Goal: Communication & Community: Answer question/provide support

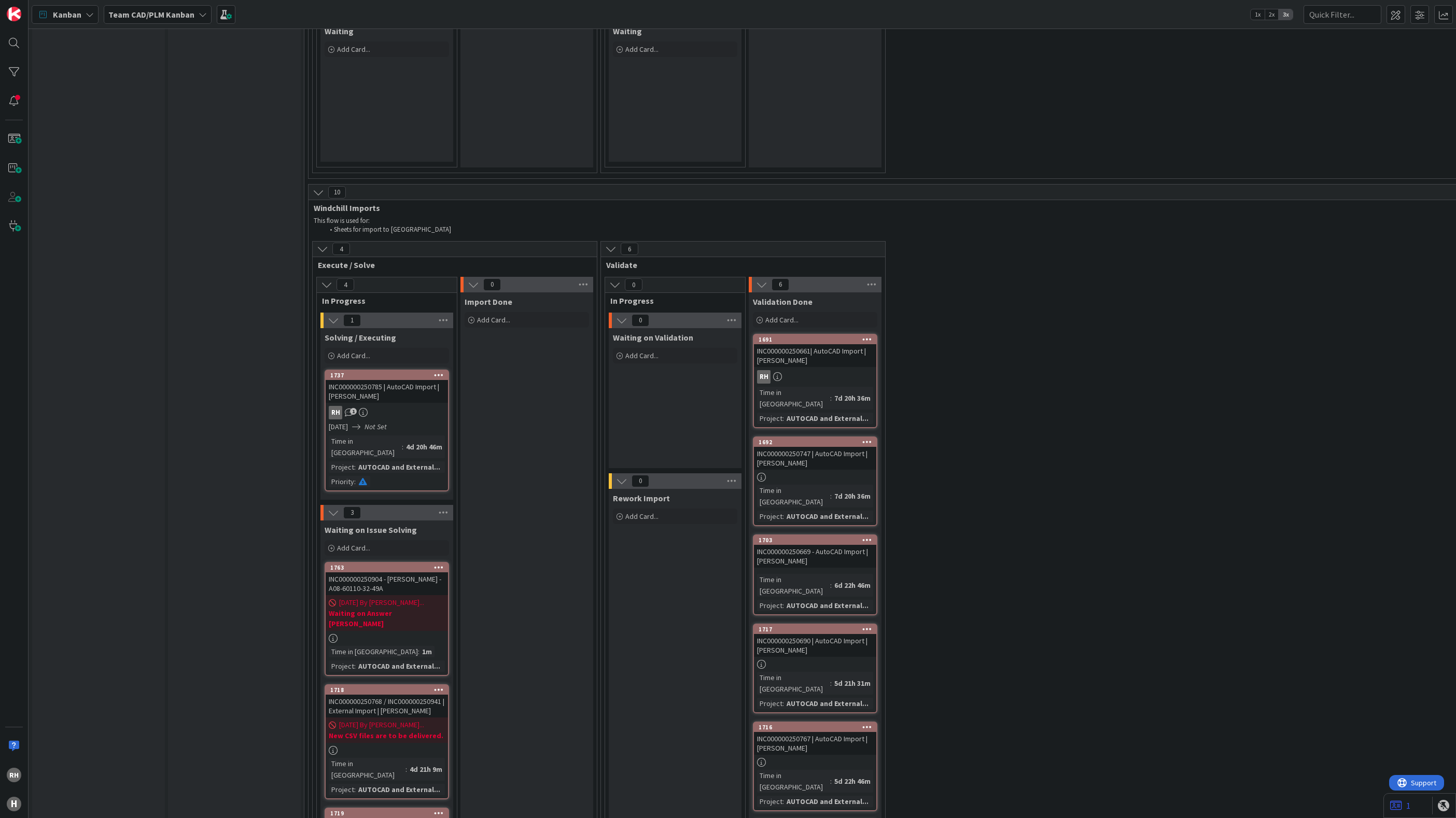
click at [103, 484] on div "INFO This column can be used for informational tickets that will not move acros…" at bounding box center [98, 56] width 133 height 6397
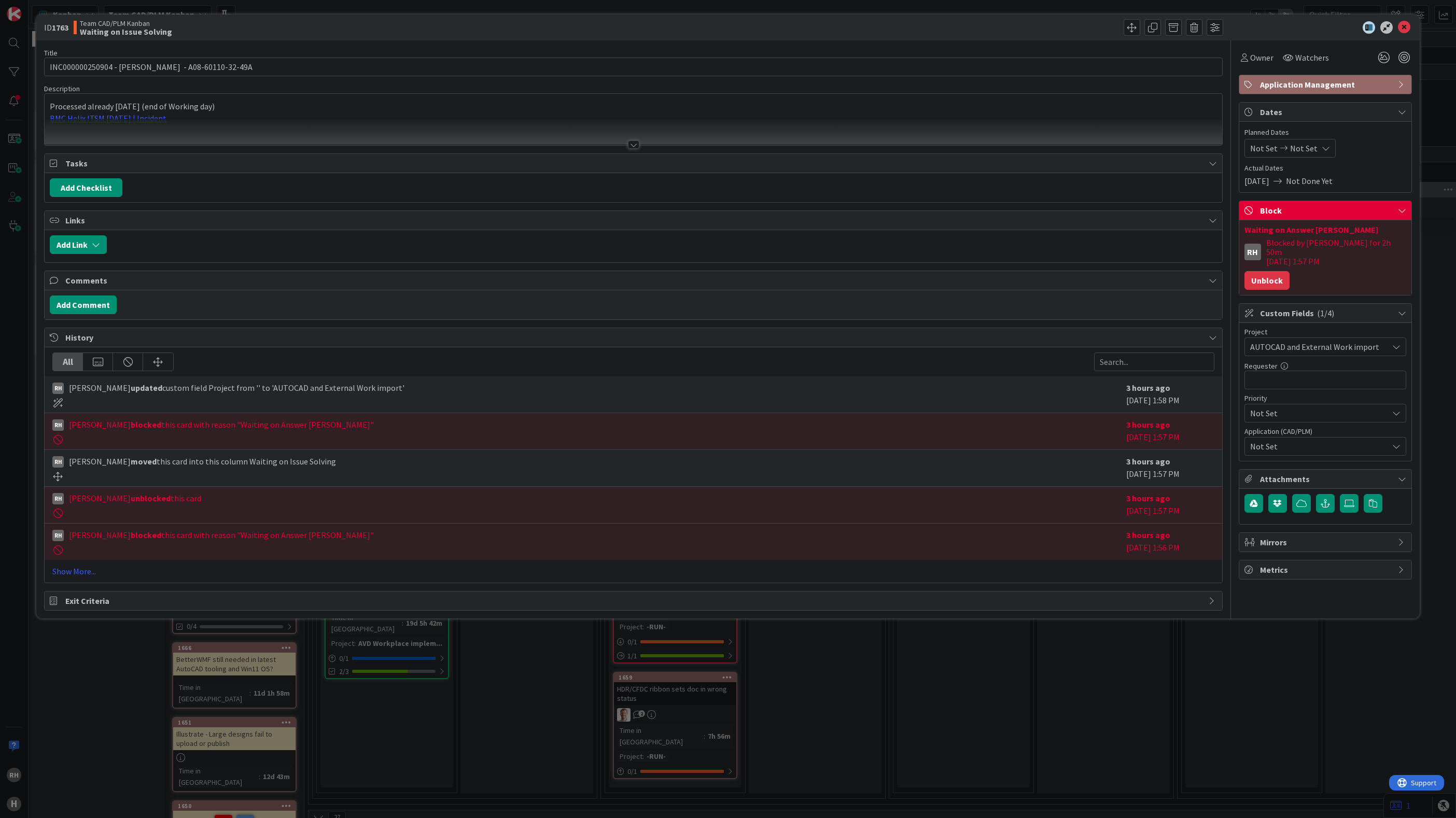
click at [1271, 271] on button "Unblock" at bounding box center [1267, 280] width 45 height 19
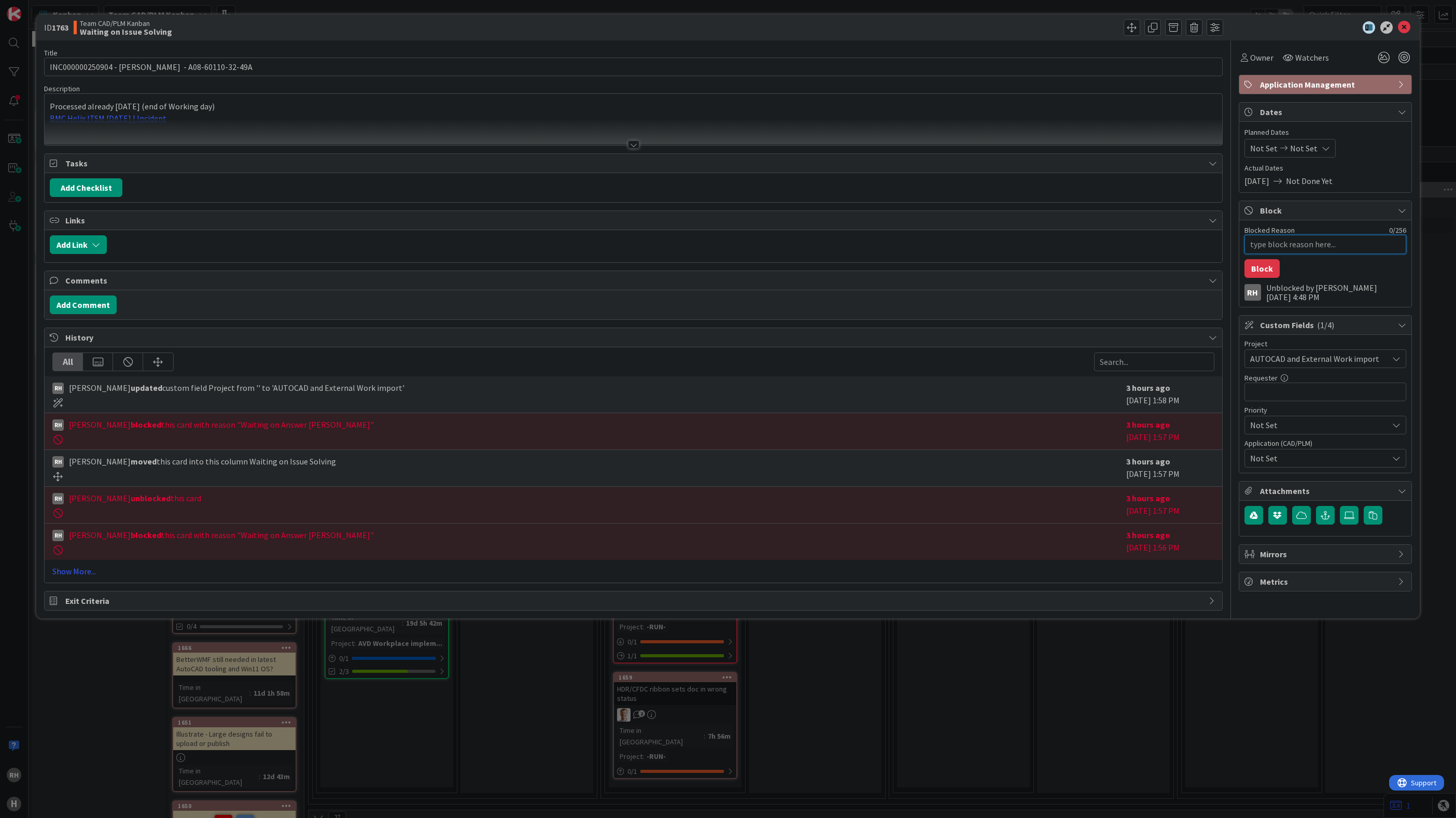
click at [1283, 246] on textarea "Blocked Reason" at bounding box center [1325, 245] width 162 height 20
type textarea "x"
type textarea "P"
type textarea "x"
type textarea "Pa"
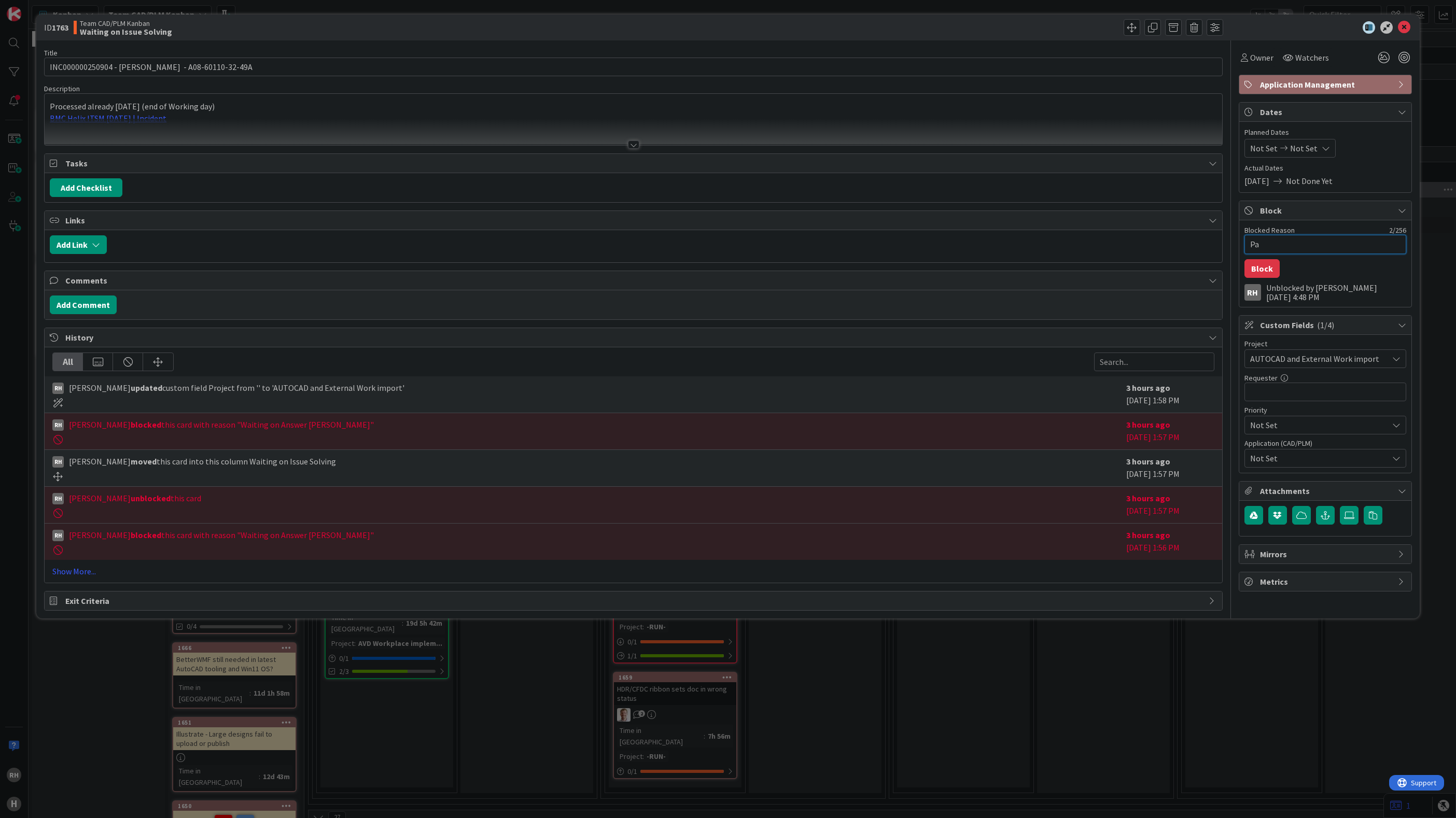
type textarea "x"
type textarea "Par"
type textarea "x"
type textarea "Part"
type textarea "x"
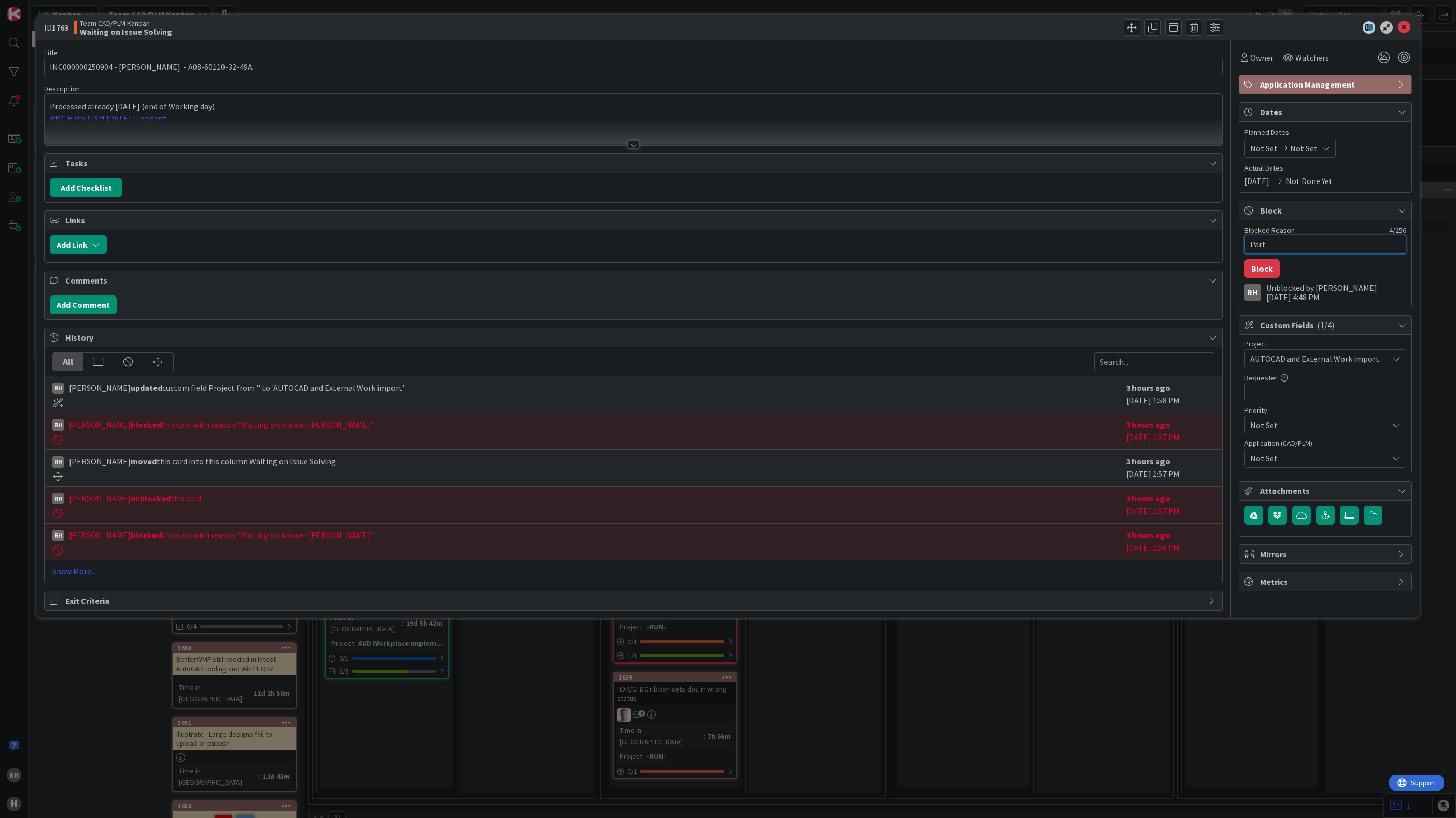
type textarea "Part"
type textarea "x"
type textarea "Part n"
type textarea "x"
type textarea "Part nu"
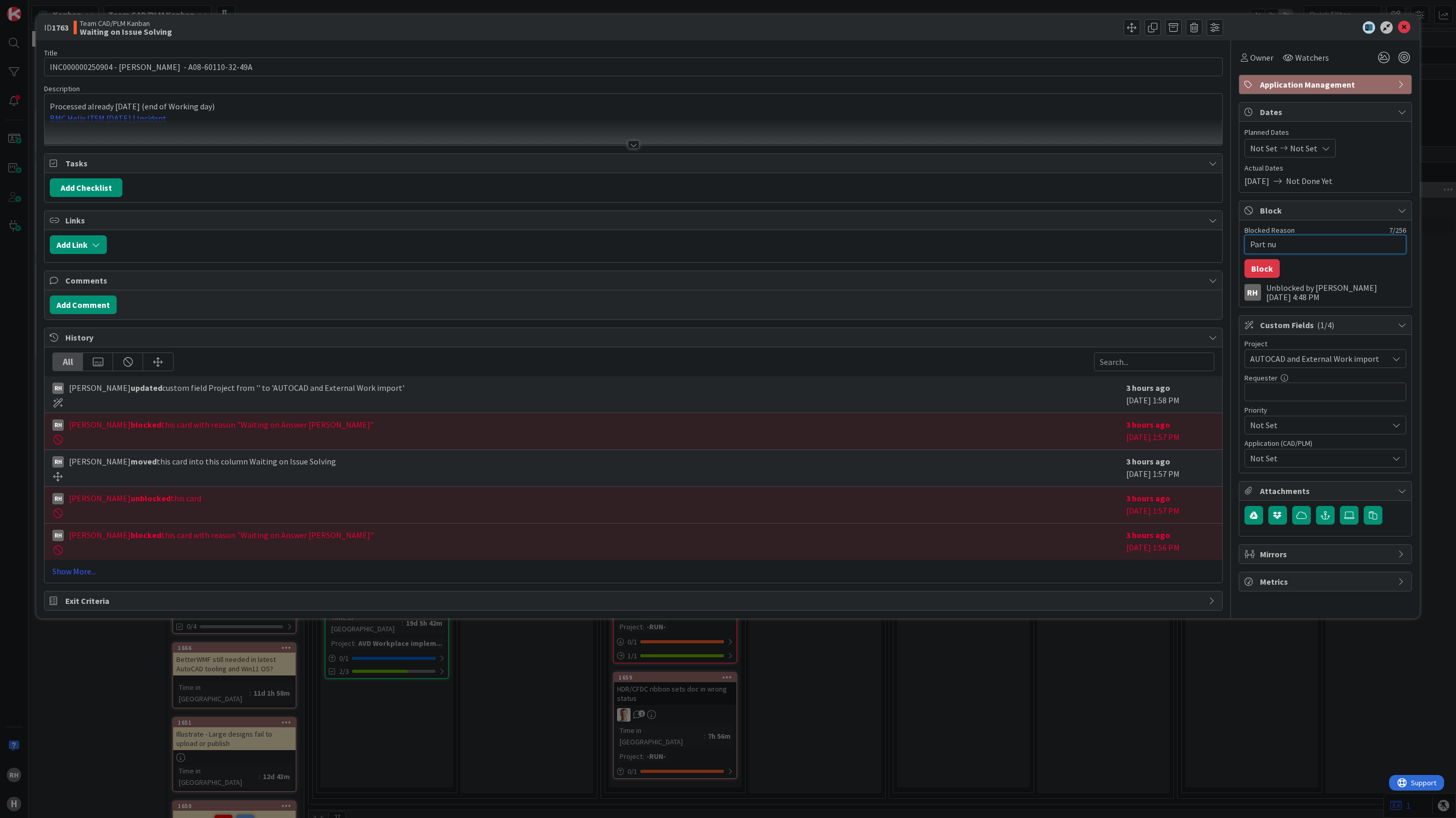
type textarea "x"
type textarea "Part num"
type textarea "x"
type textarea "Part numb"
type textarea "x"
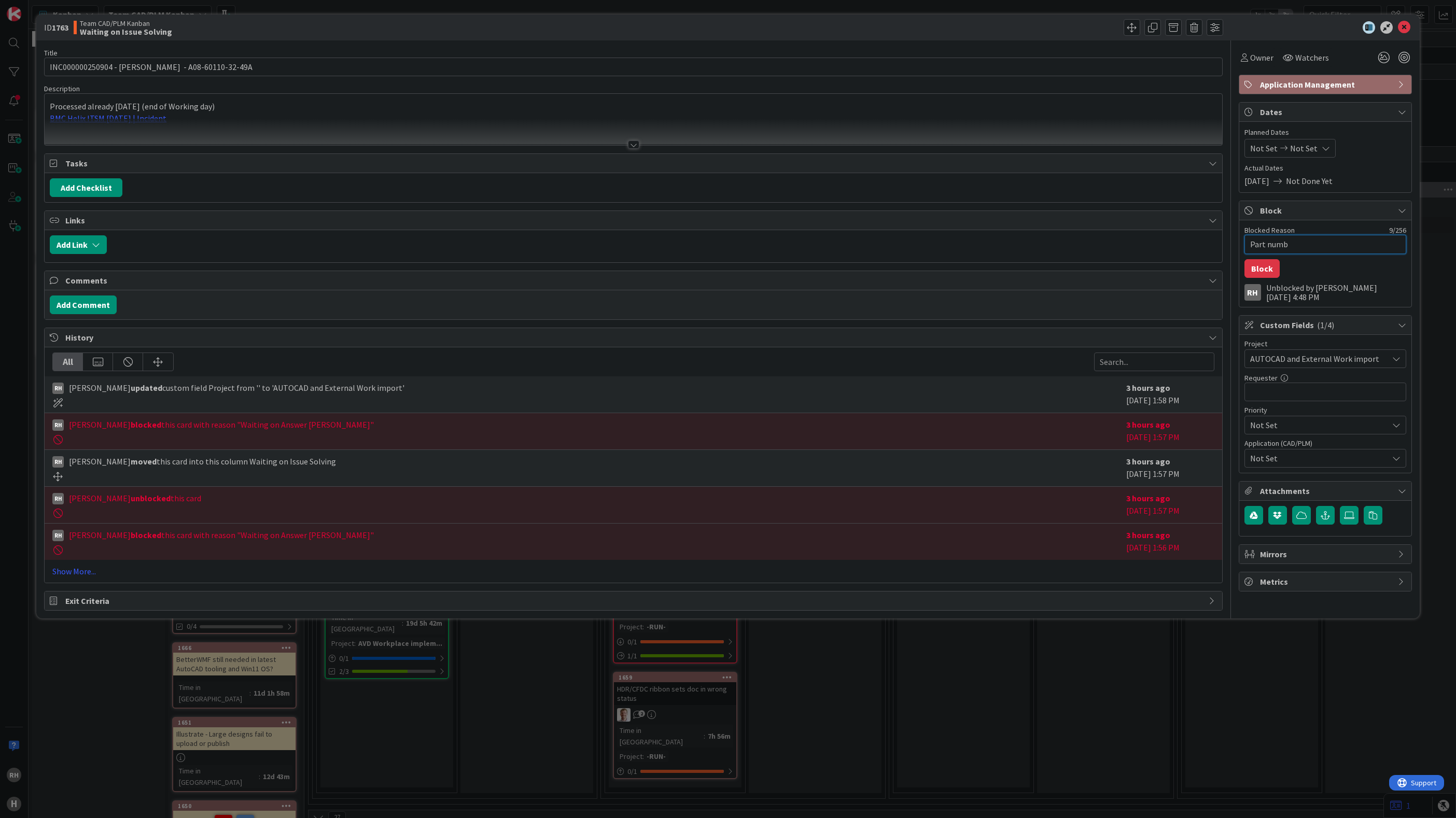
type textarea "Part numbe"
type textarea "x"
type textarea "Part number"
type textarea "x"
type textarea "Part number r"
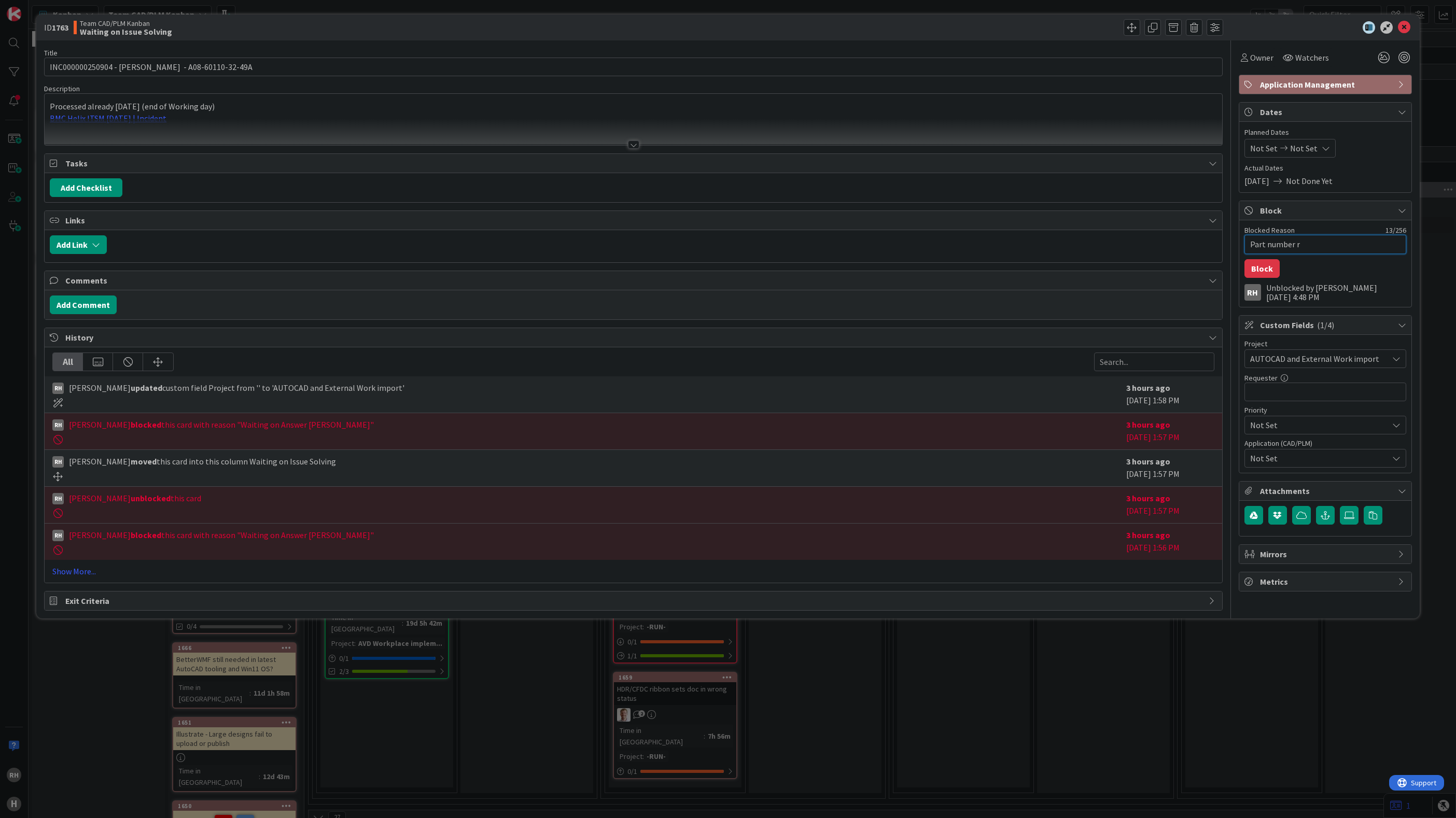
type textarea "x"
type textarea "Part number re"
type textarea "x"
type textarea "Part number rec"
type textarea "x"
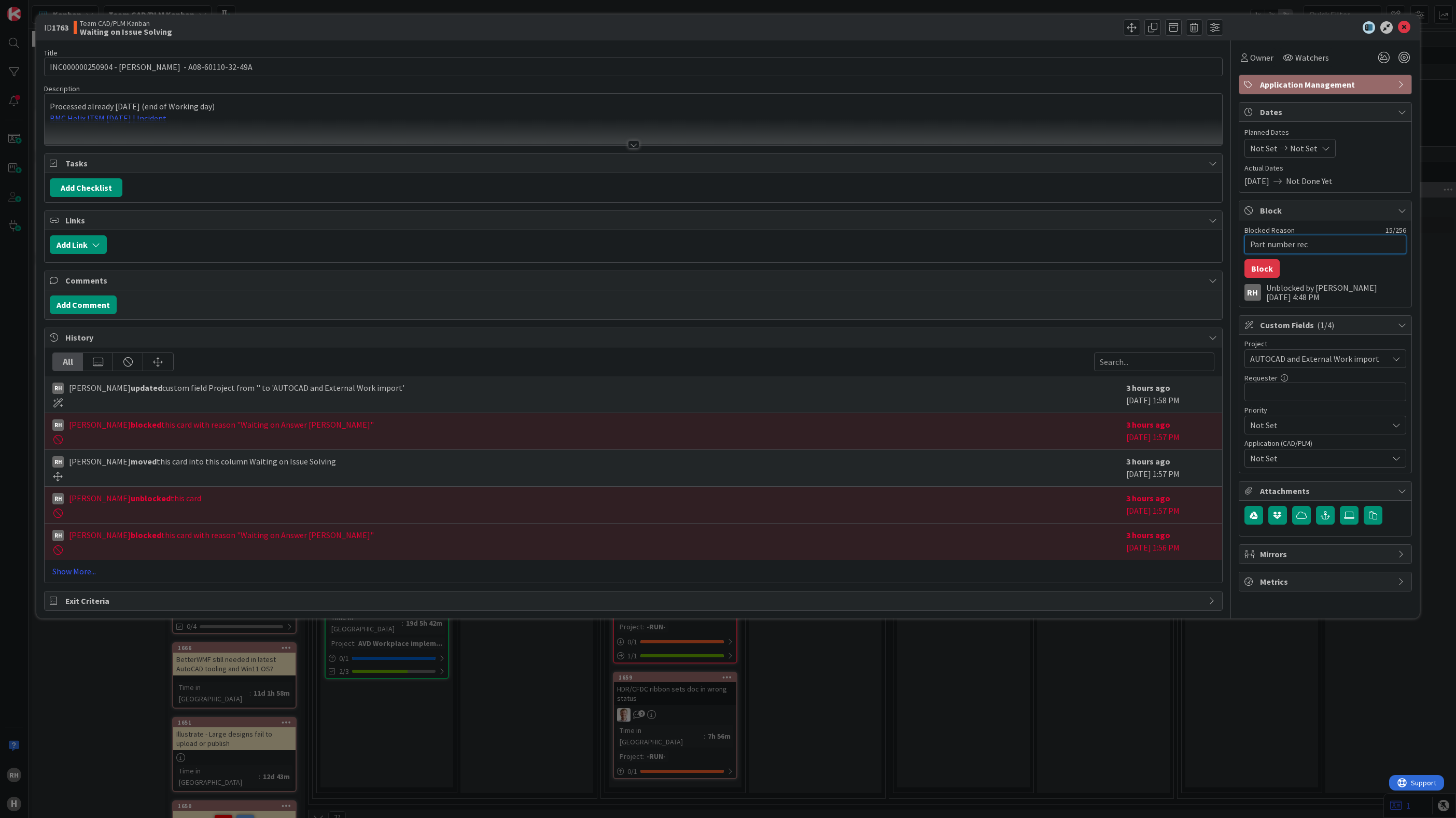
type textarea "Part number rece"
type textarea "x"
type textarea "Part number recei"
type textarea "x"
type textarea "Part number receiv"
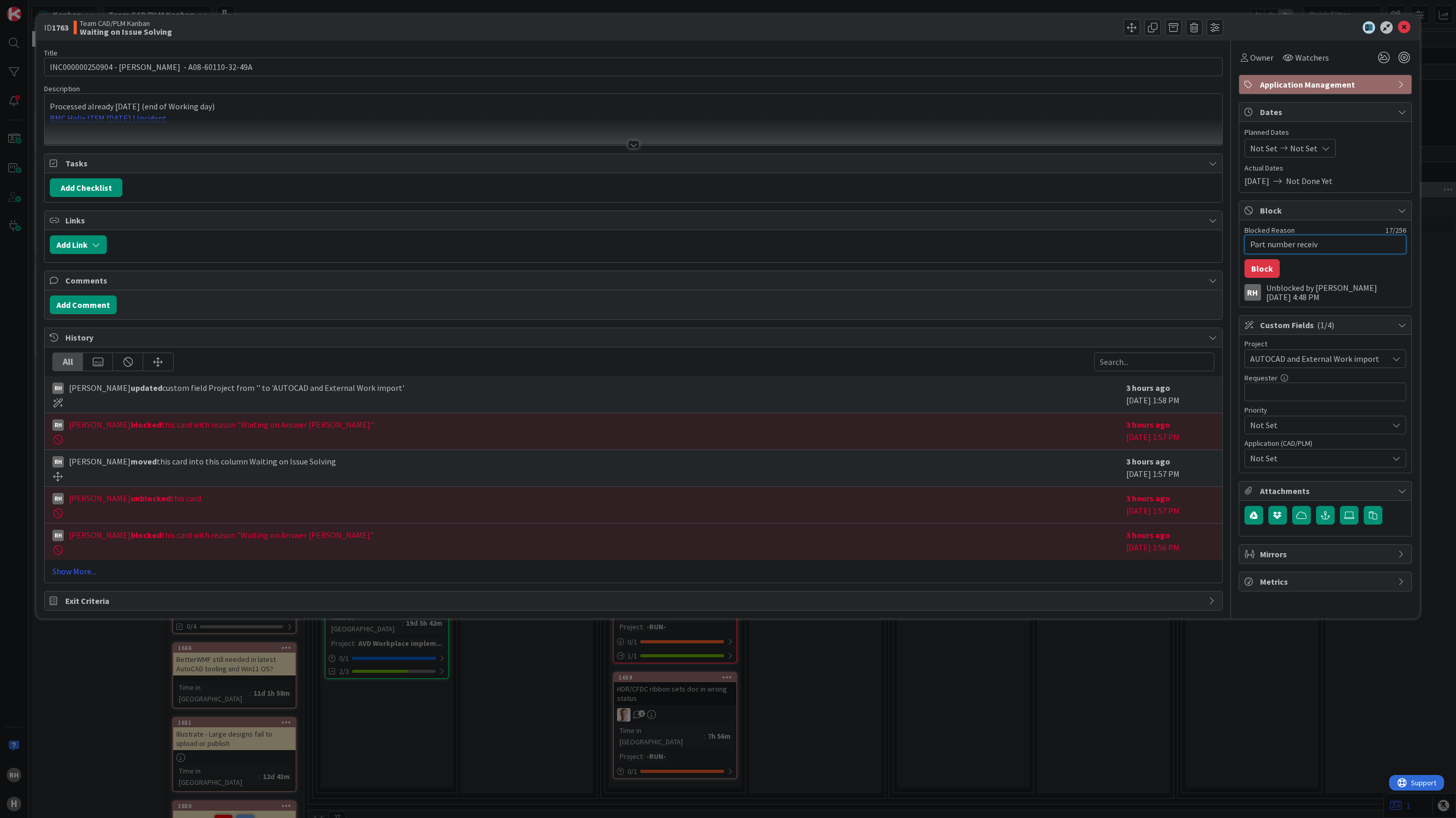
type textarea "x"
type textarea "Part number receive"
type textarea "x"
type textarea "Part number received"
drag, startPoint x: 1328, startPoint y: 249, endPoint x: 1089, endPoint y: 249, distance: 239.0
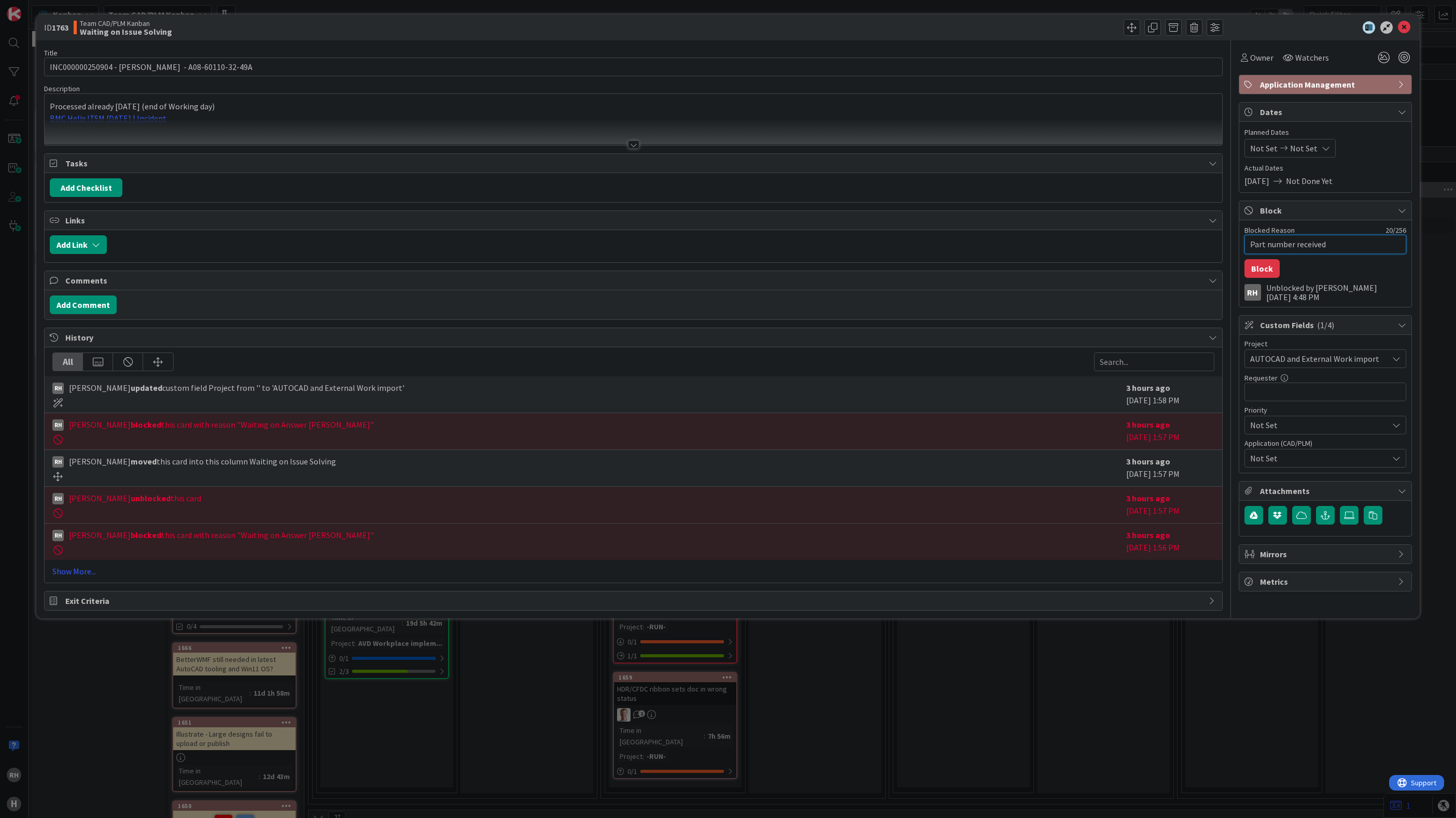
click at [1089, 249] on div "Title 47 / 128 INC000000250904 - J. Gajdos - A08-60110-32-49A Description Proce…" at bounding box center [728, 325] width 1368 height 570
type textarea "x"
click at [131, 309] on div "Add Comment" at bounding box center [633, 304] width 1168 height 19
click at [179, 307] on div "Add Comment" at bounding box center [633, 304] width 1168 height 19
click at [1207, 285] on div "Comments" at bounding box center [633, 281] width 1178 height 20
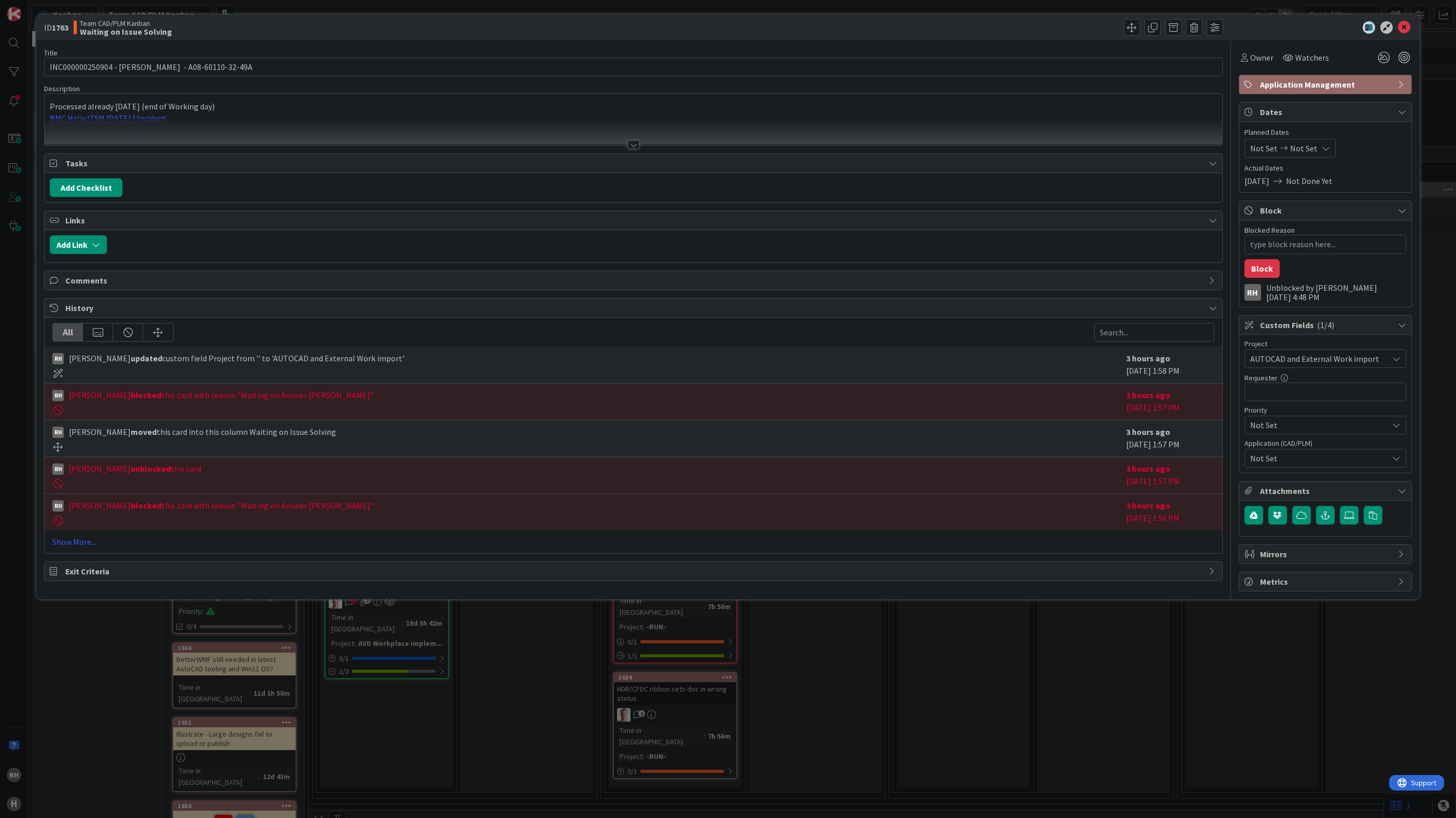
click at [1207, 285] on div "Comments" at bounding box center [633, 280] width 1178 height 19
type textarea "x"
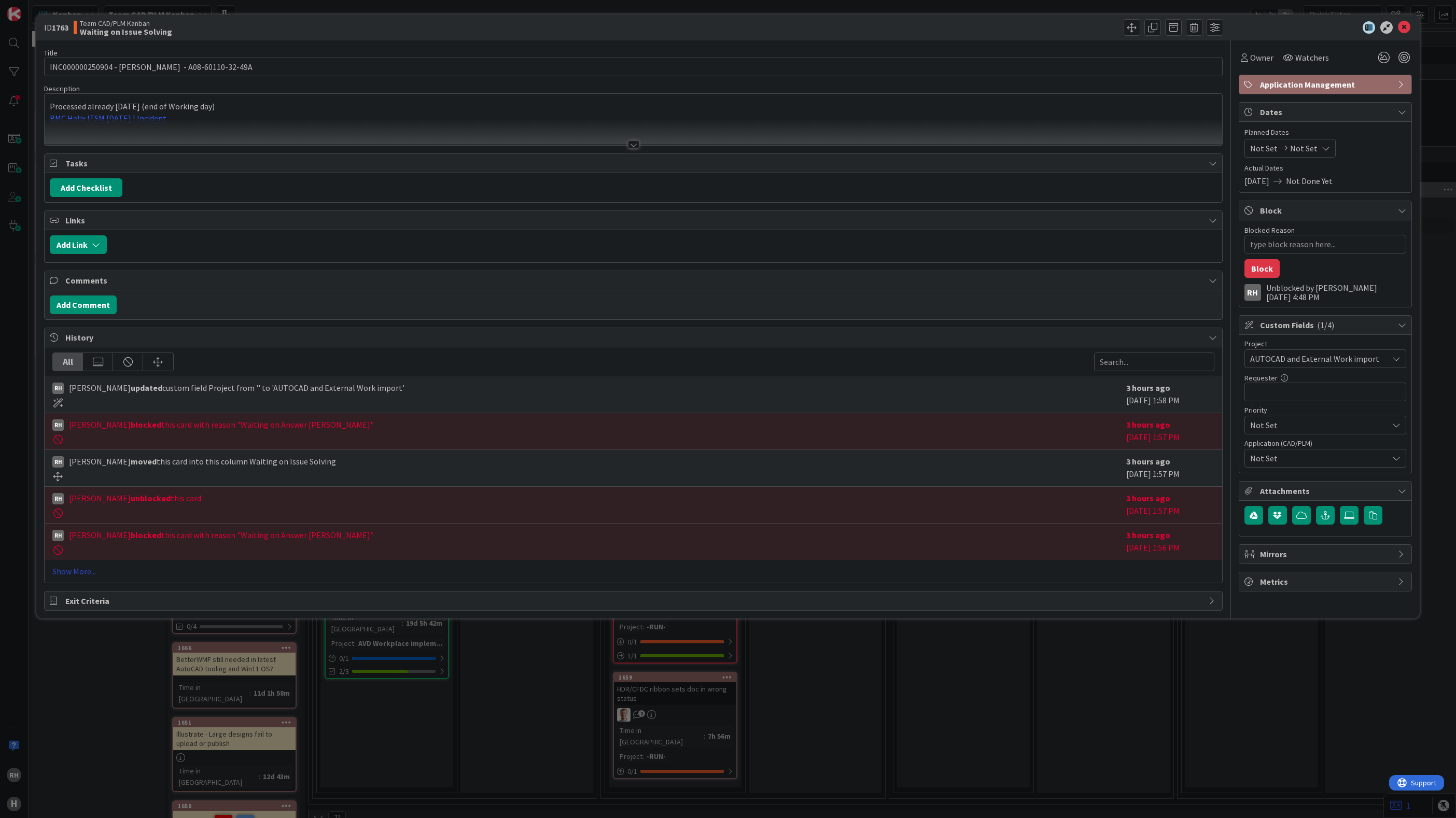
click at [89, 578] on link "Show More..." at bounding box center [633, 571] width 1162 height 13
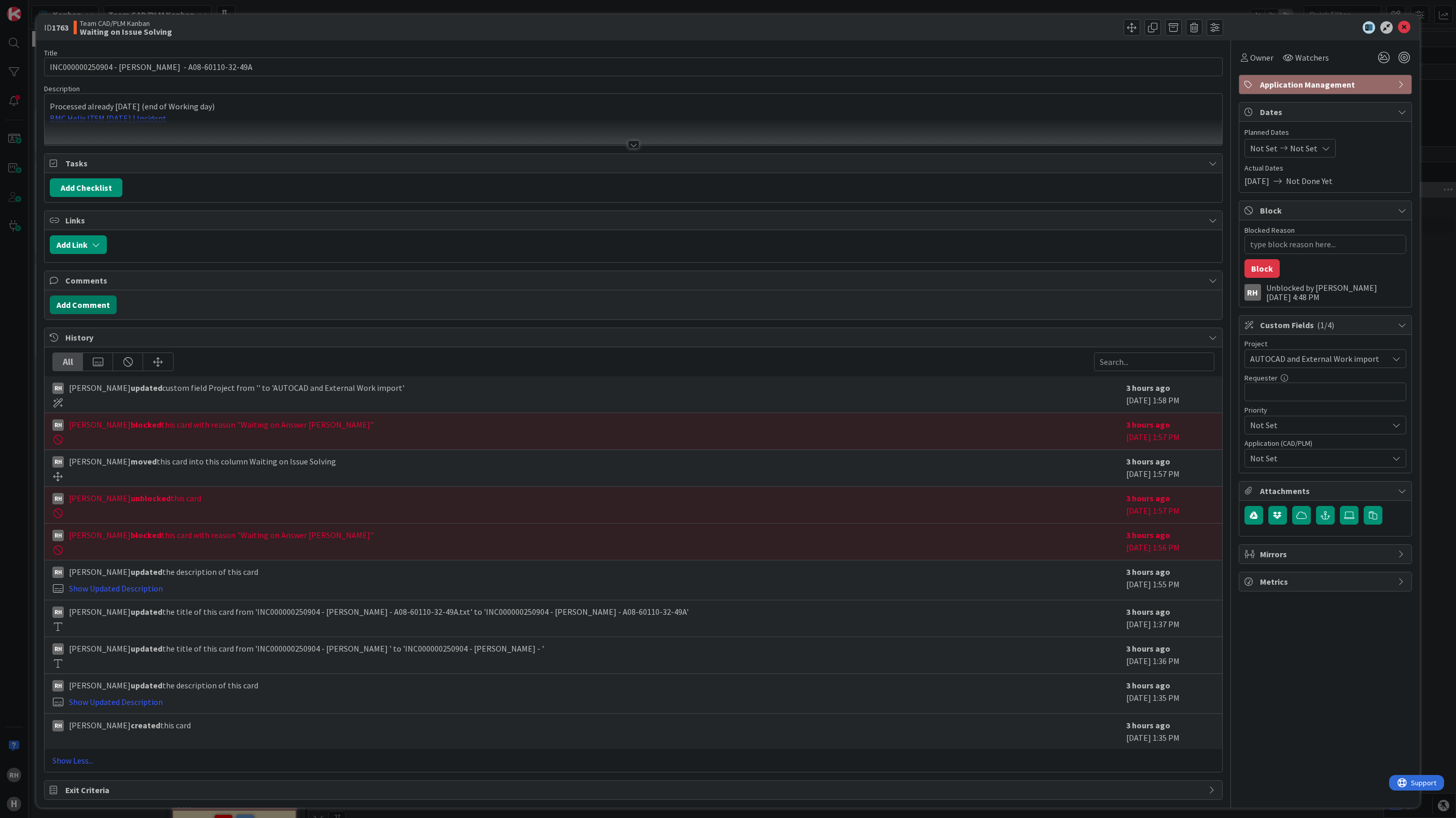
click at [103, 308] on button "Add Comment" at bounding box center [83, 304] width 67 height 19
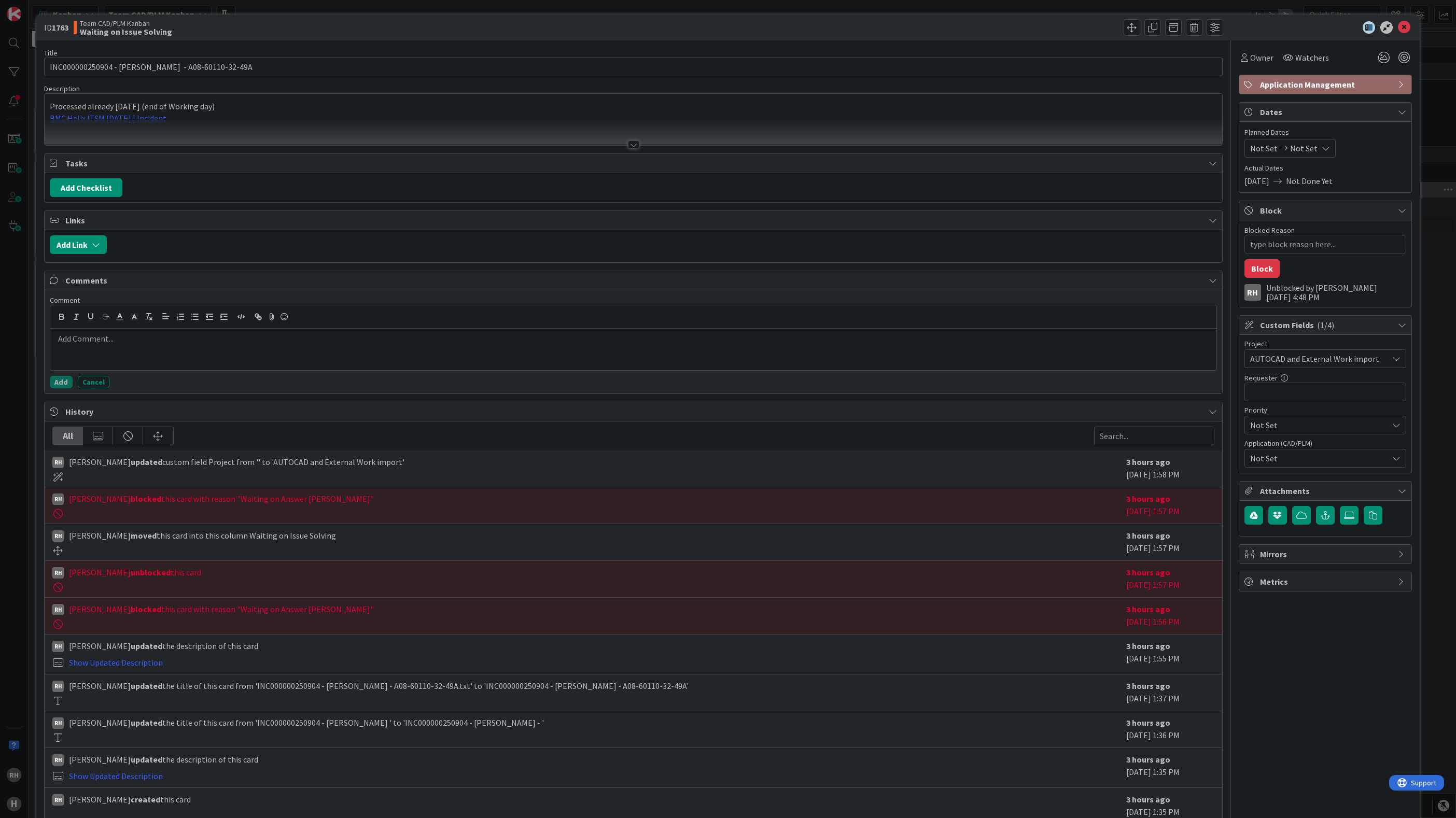
click at [112, 352] on div at bounding box center [633, 349] width 1166 height 41
click at [64, 386] on button "Add" at bounding box center [61, 382] width 23 height 13
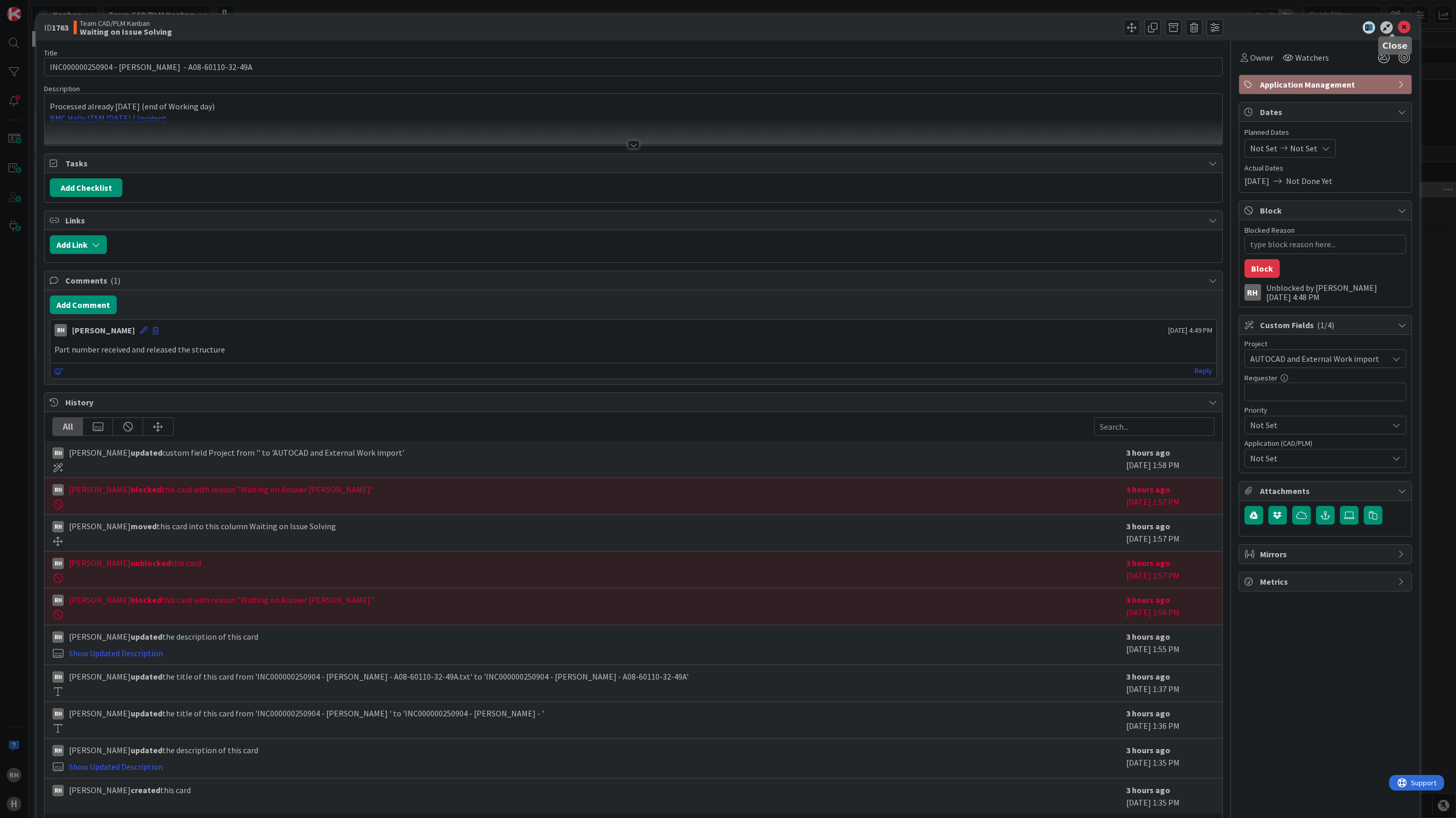
click at [1398, 29] on icon at bounding box center [1404, 27] width 13 height 13
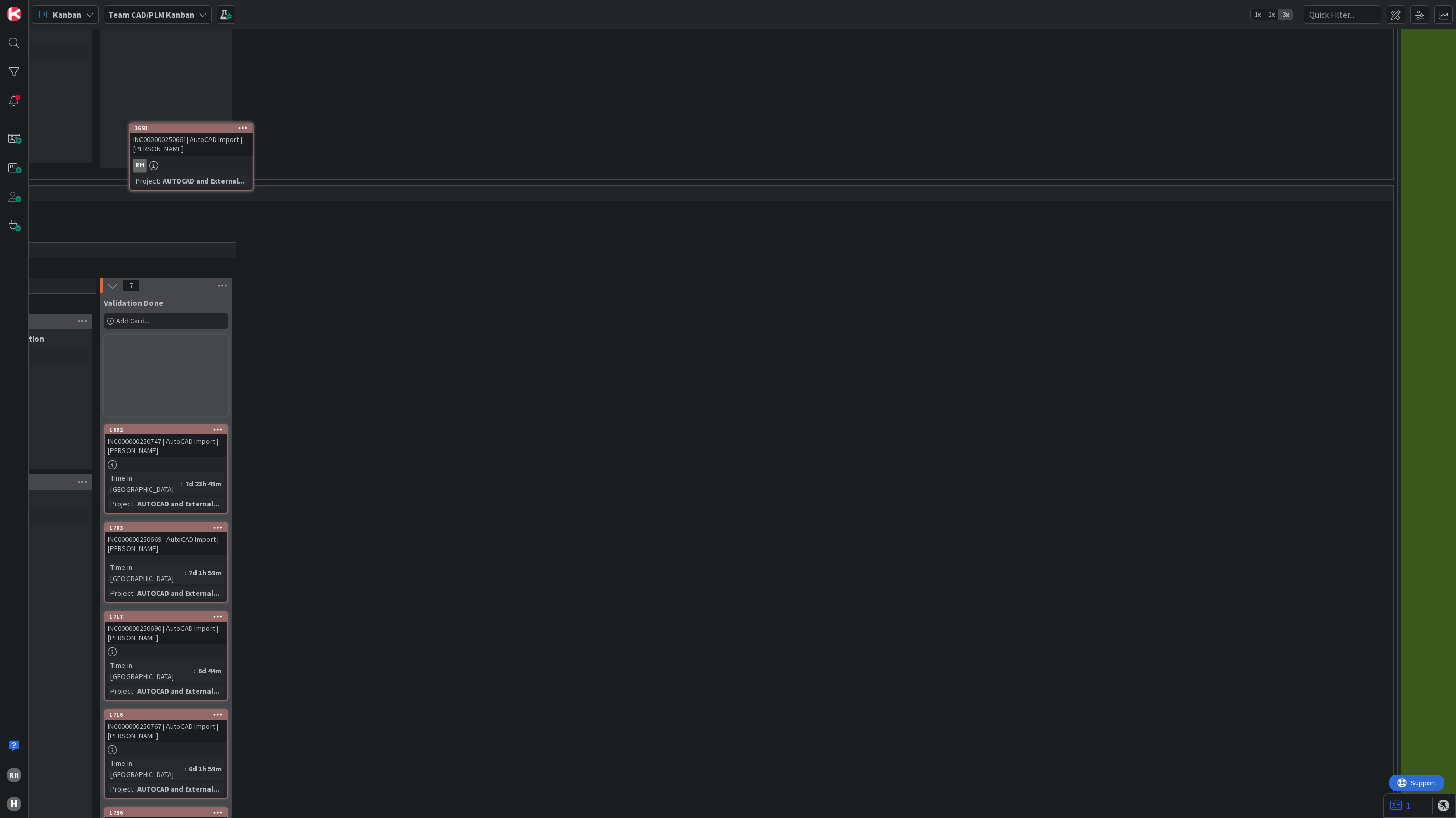
scroll to position [3188, 641]
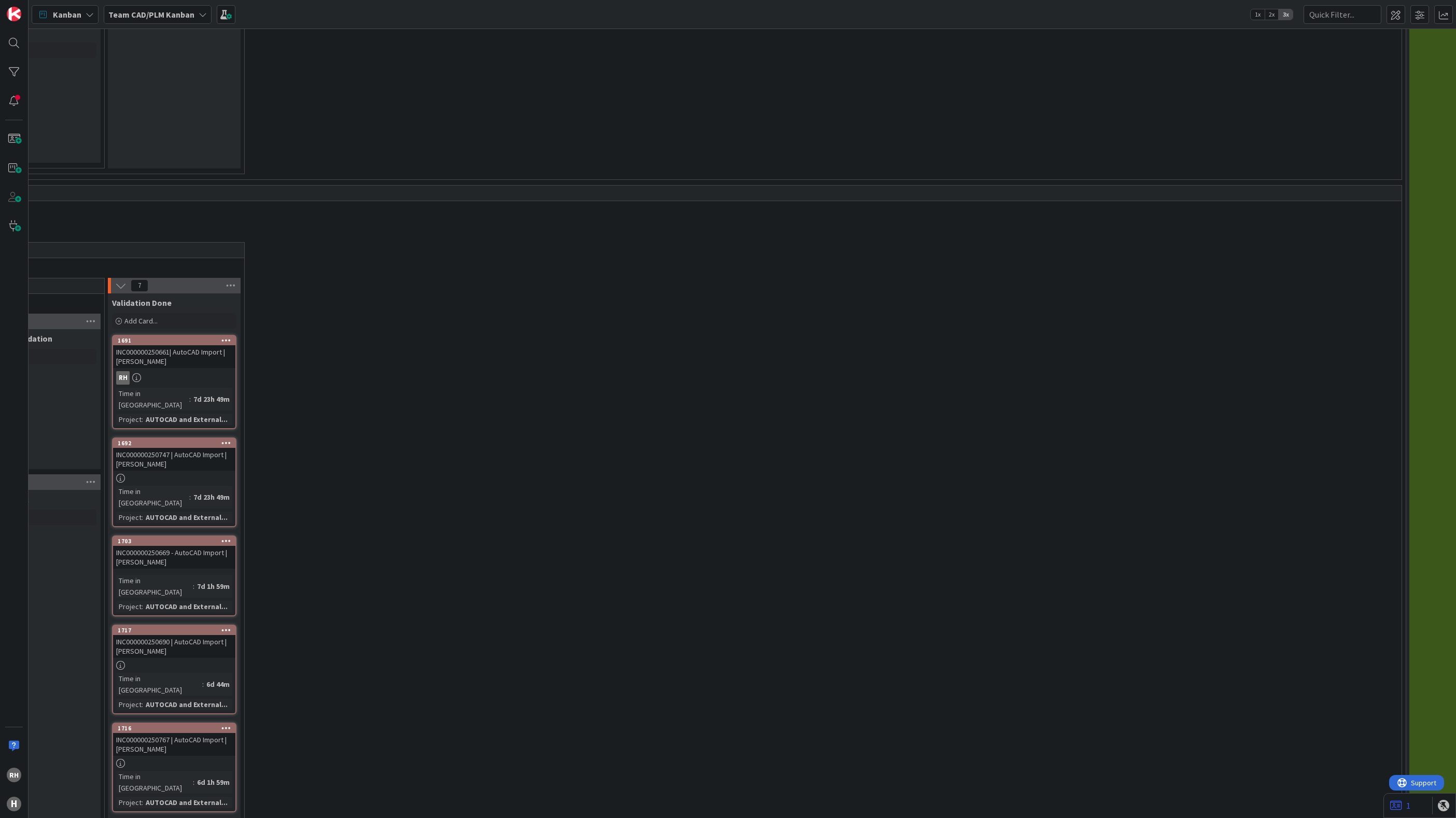
drag, startPoint x: 363, startPoint y: 170, endPoint x: 285, endPoint y: 200, distance: 83.6
click at [285, 242] on div "3 Execute / Solve 3 In Progress 1 Solving / Executing Add Card... 1737 INC00000…" at bounding box center [534, 621] width 1730 height 759
click at [207, 371] on div "RH" at bounding box center [174, 378] width 122 height 14
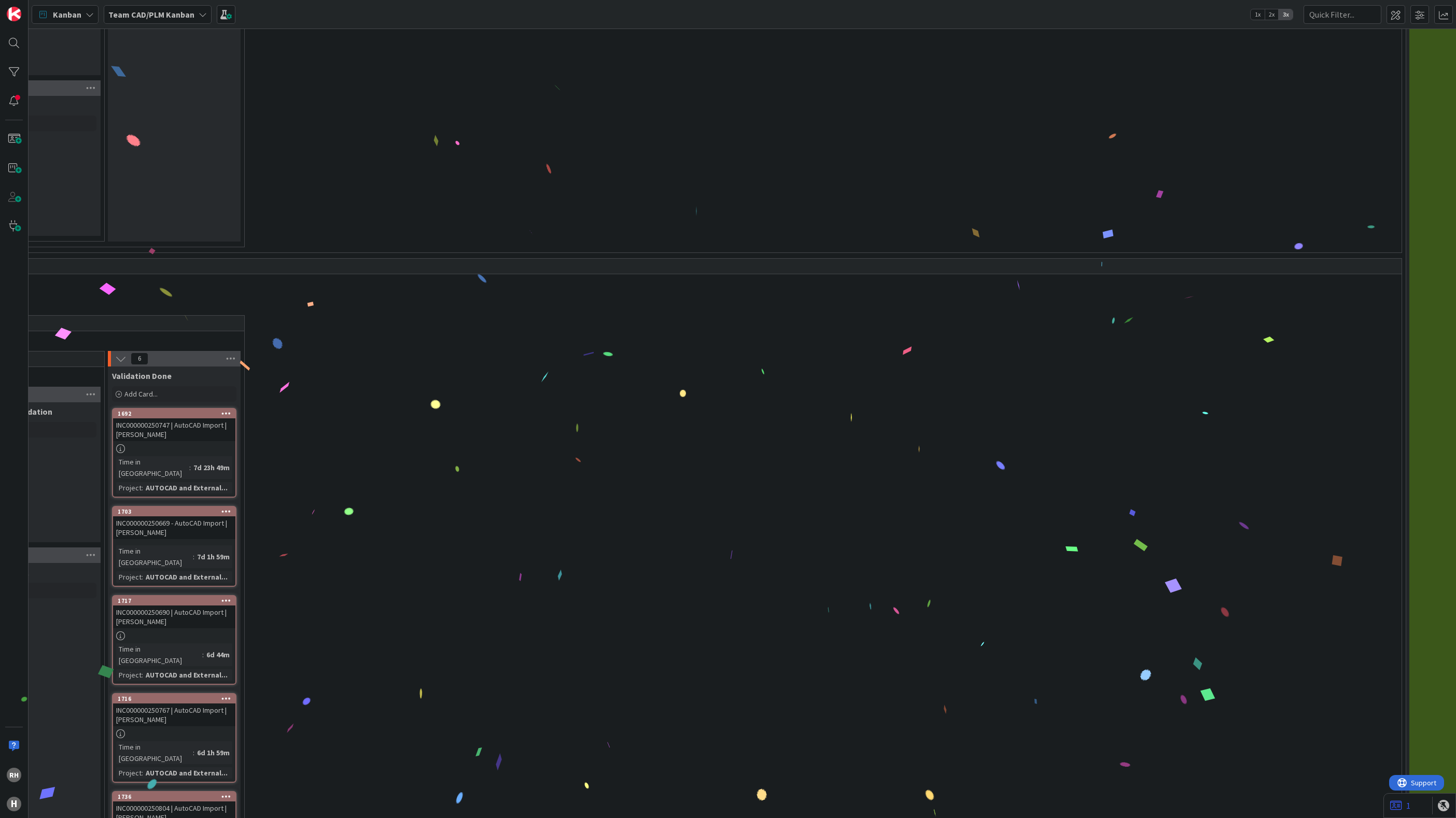
scroll to position [3114, 640]
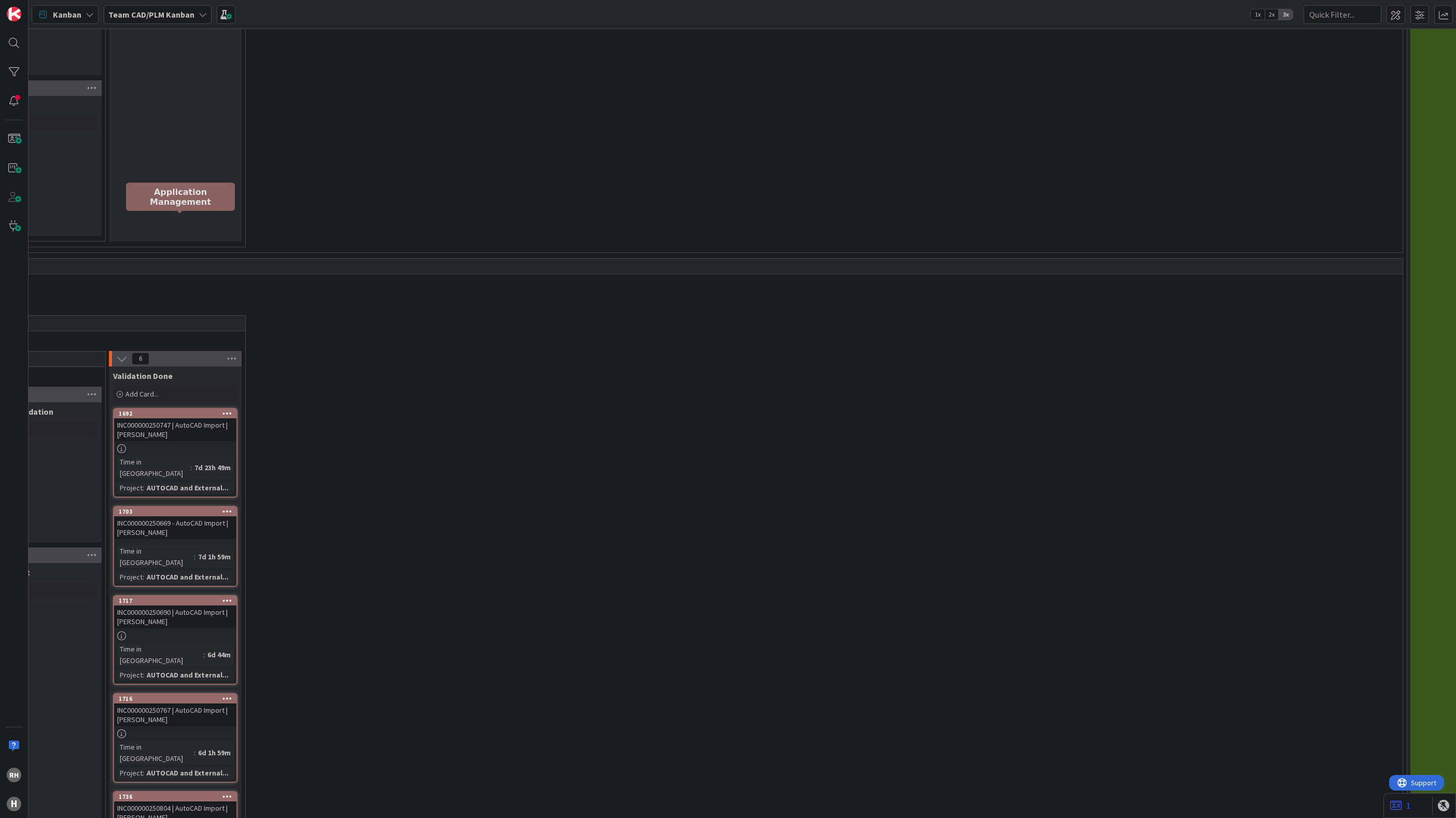
click at [182, 410] on div "1692" at bounding box center [177, 414] width 118 height 8
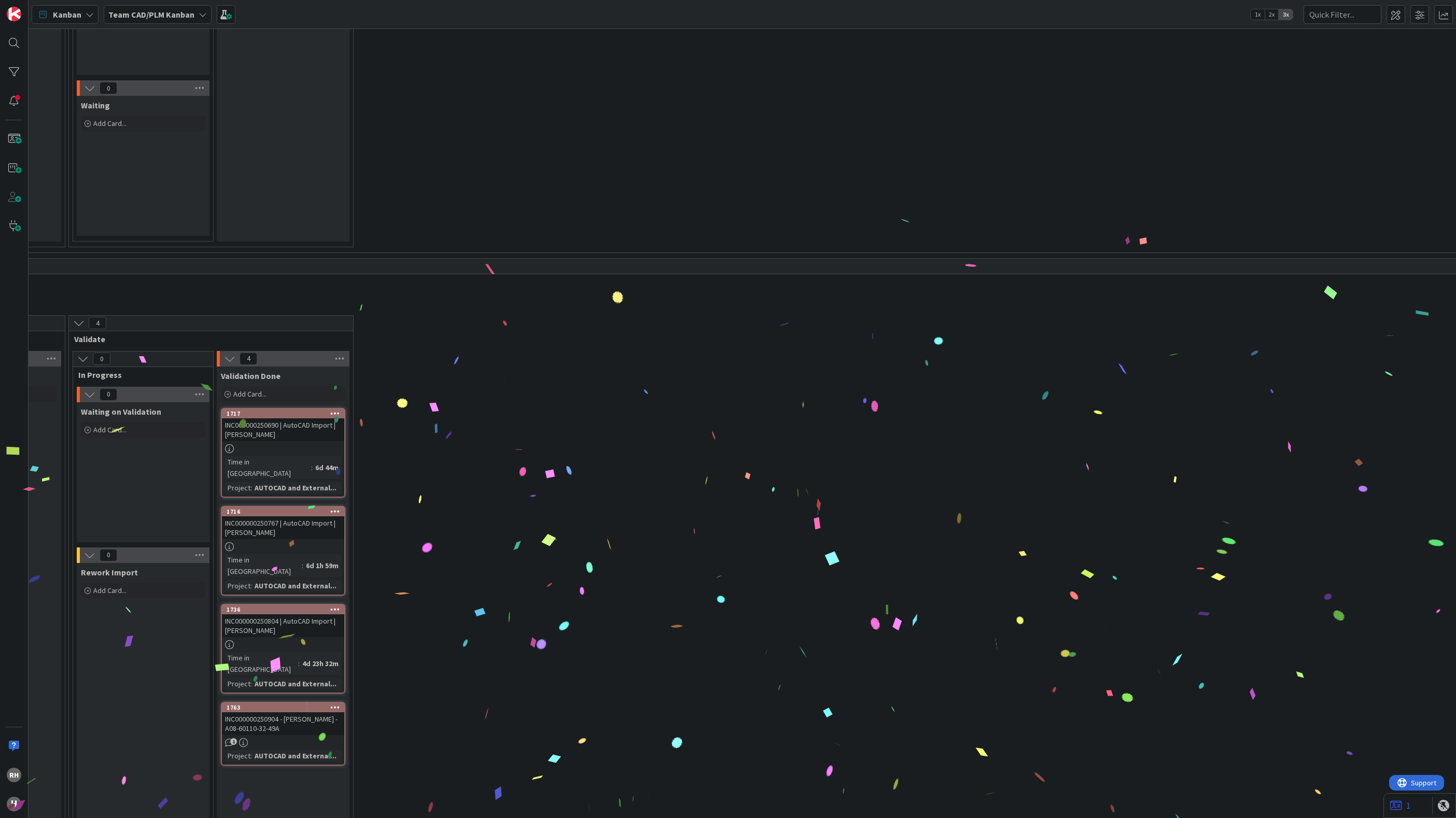
scroll to position [3114, 531]
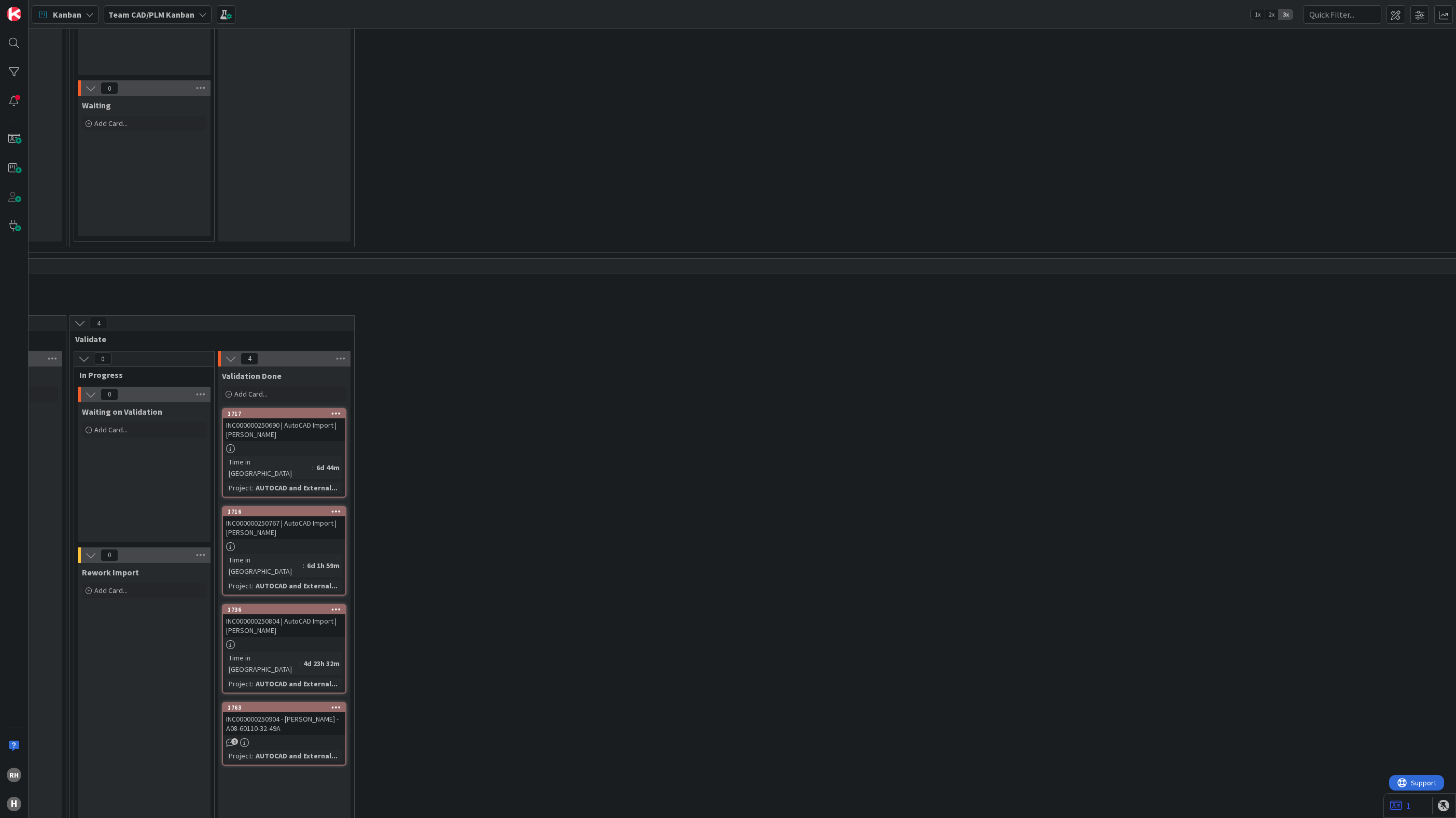
click at [276, 409] on div "1717" at bounding box center [284, 414] width 122 height 9
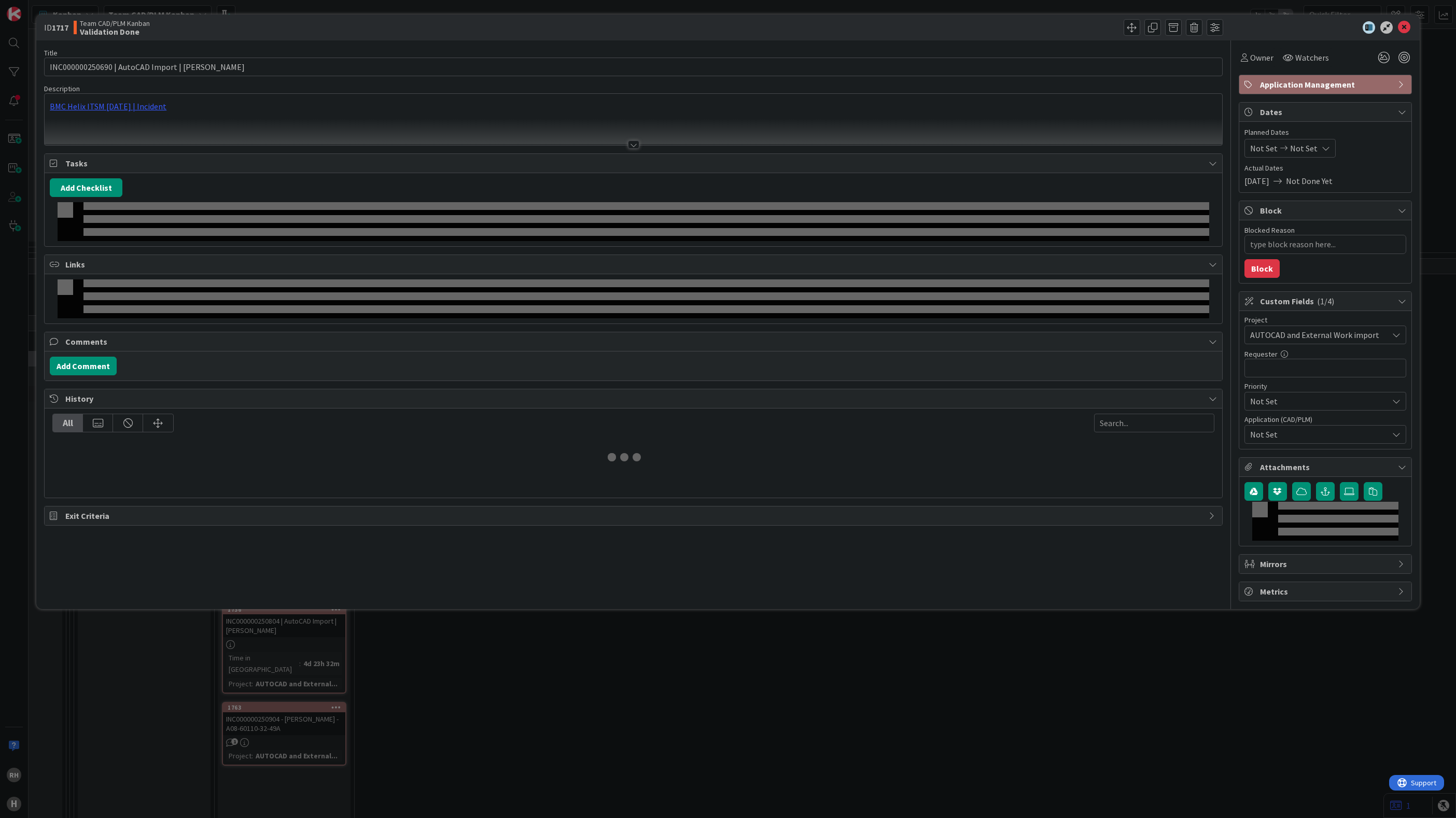
type textarea "x"
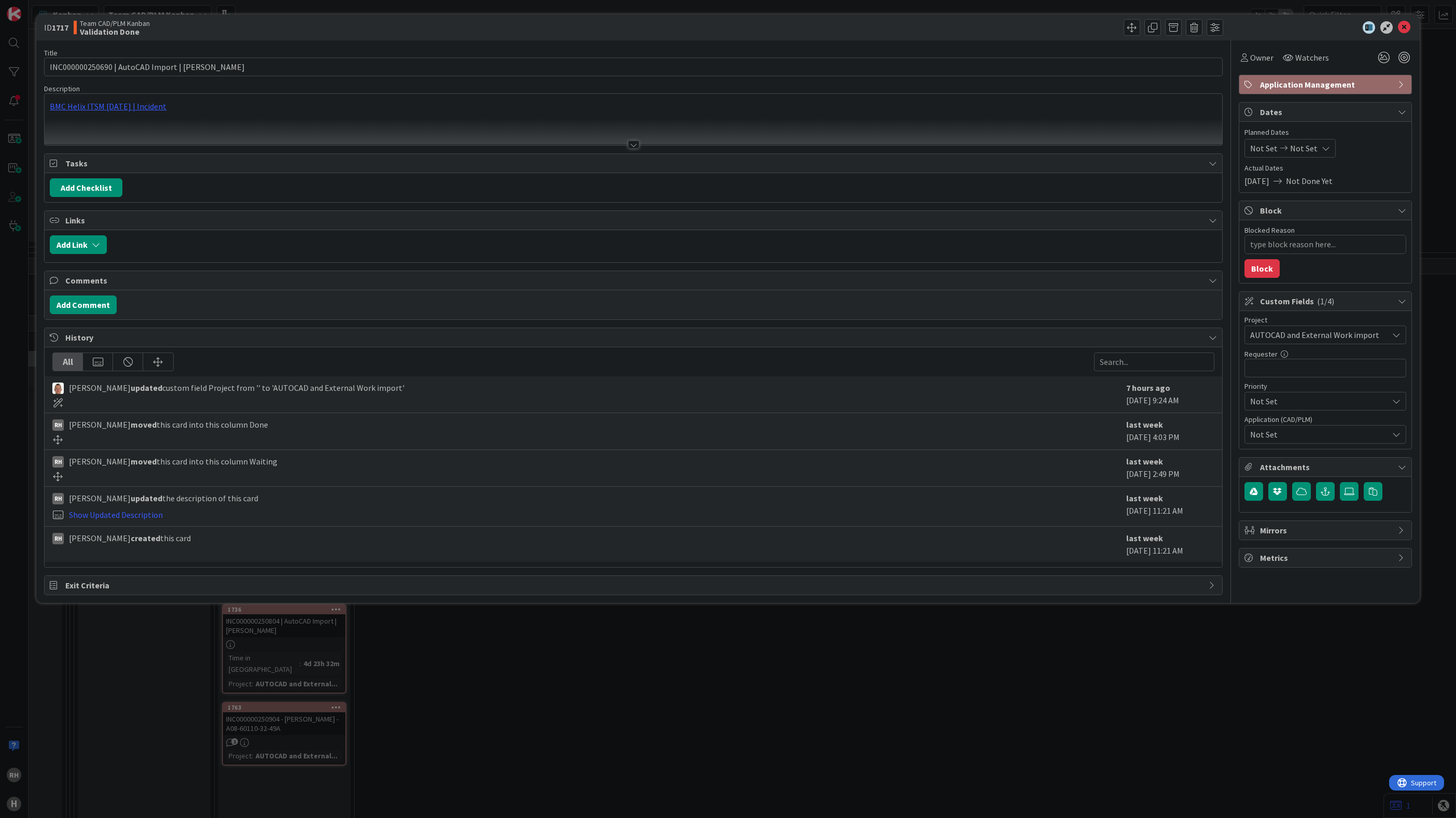
drag, startPoint x: 397, startPoint y: 809, endPoint x: 1156, endPoint y: 183, distance: 983.8
click at [377, 804] on div "ID 1717 Team CAD/PLM Kanban Validation Done Title 44 / 128 INC000000250690 | Au…" at bounding box center [728, 409] width 1456 height 818
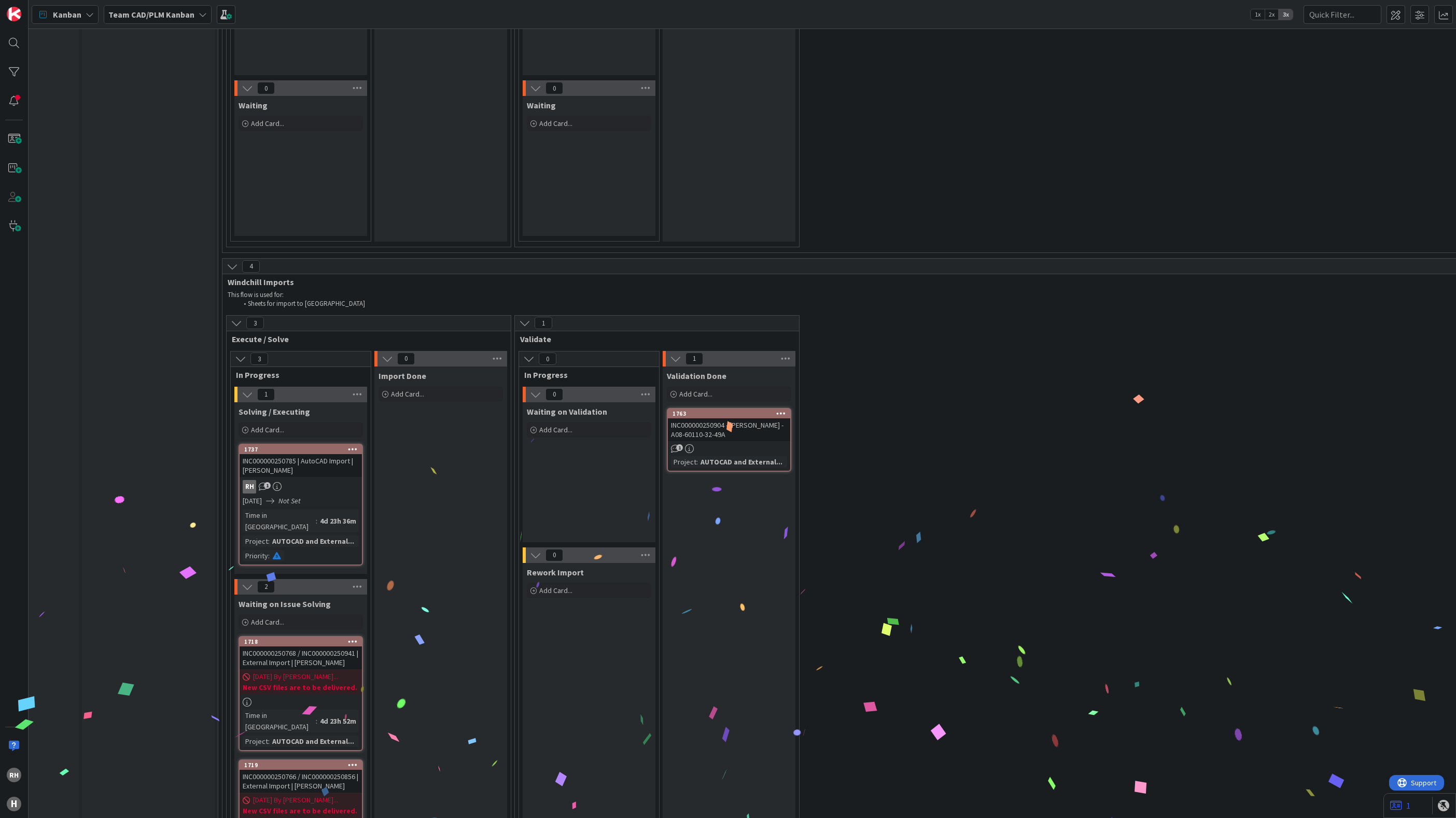
scroll to position [3114, 54]
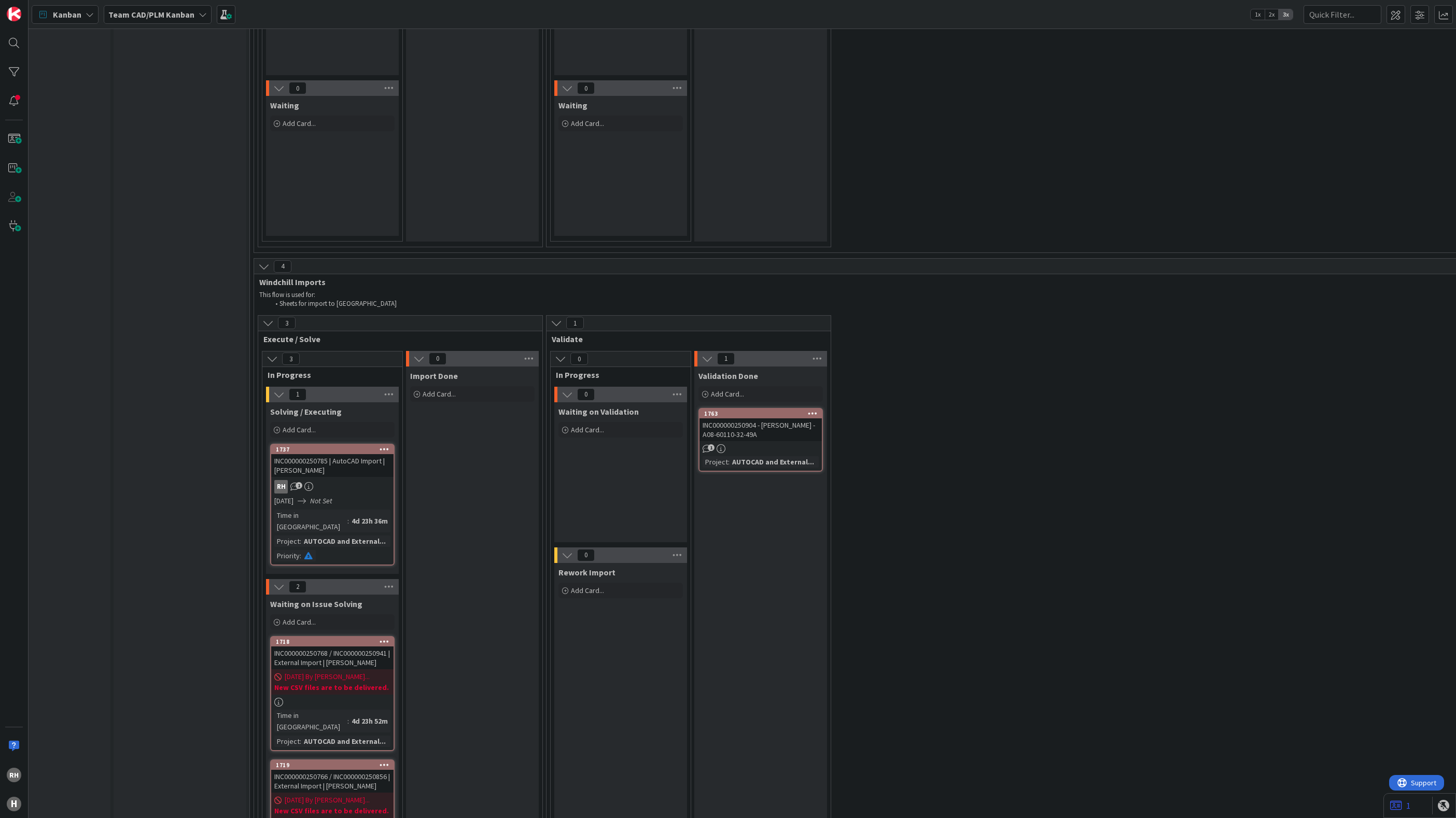
click at [165, 396] on div "Input Buffer During the Replenishment Meeting the team & Team Manager will sele…" at bounding box center [180, 69] width 133 height 6274
click at [355, 698] on div at bounding box center [332, 702] width 122 height 9
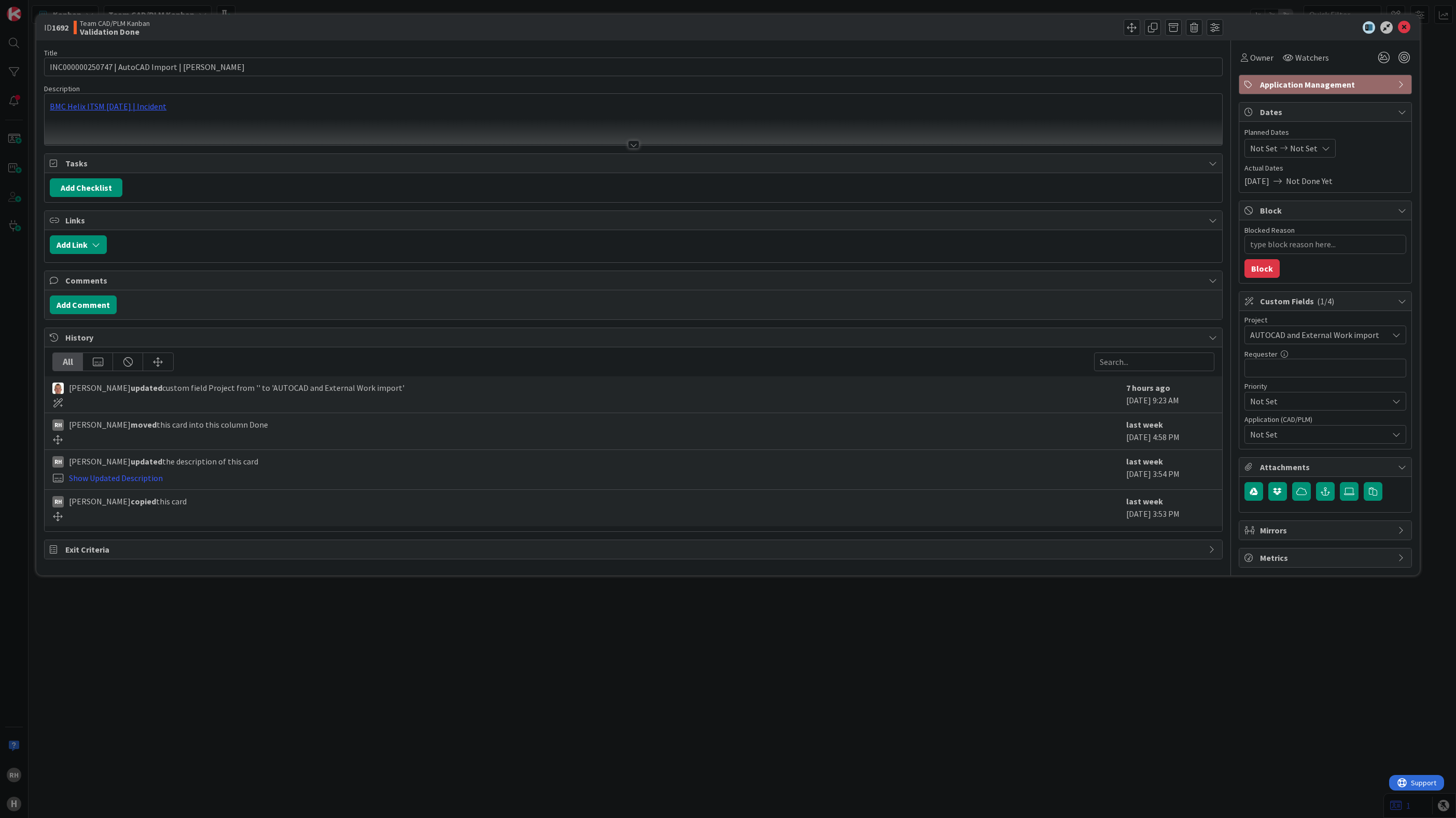
type textarea "x"
